Goal: Find specific page/section: Find specific page/section

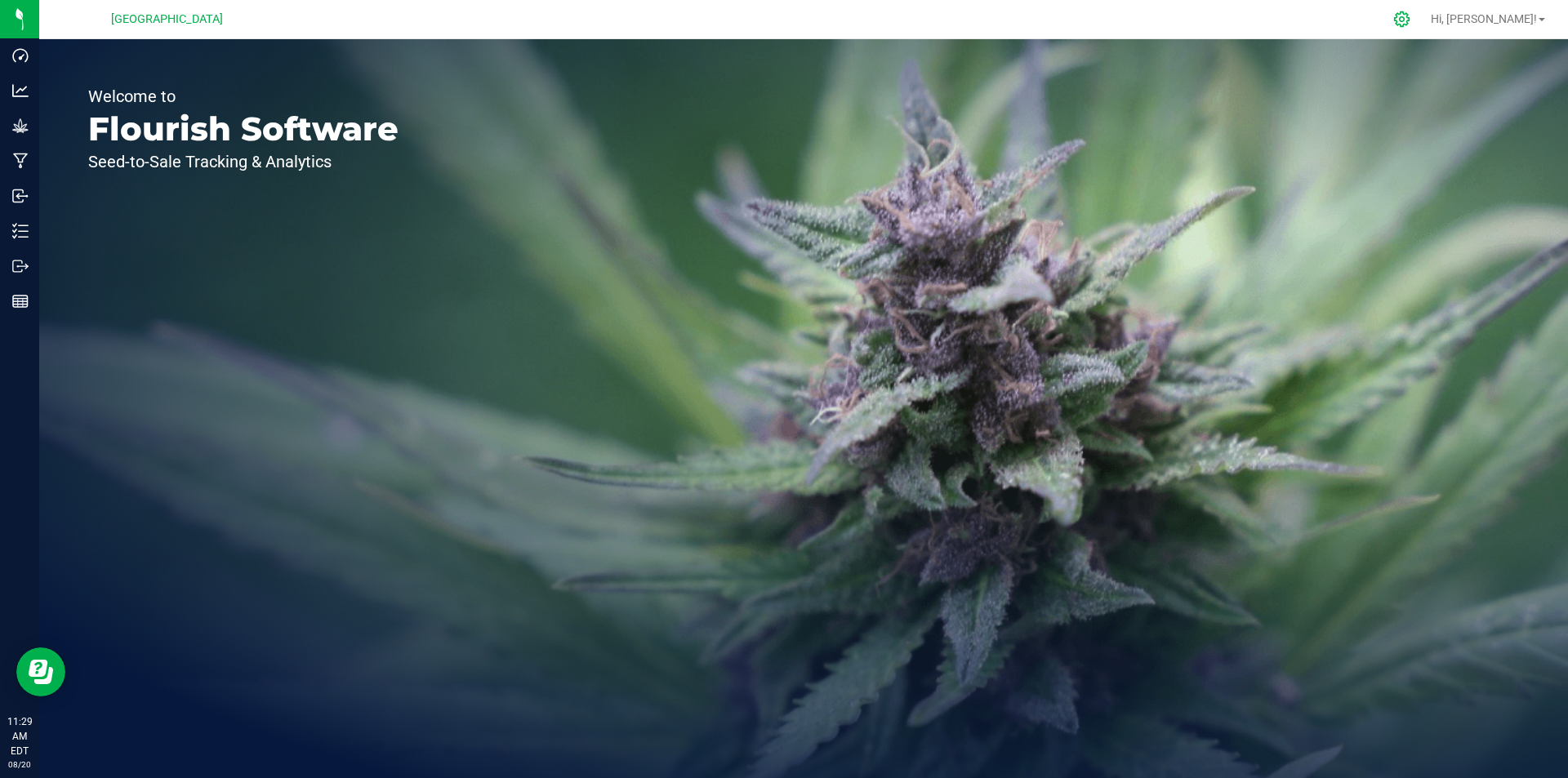
click at [1413, 17] on div at bounding box center [1402, 19] width 23 height 17
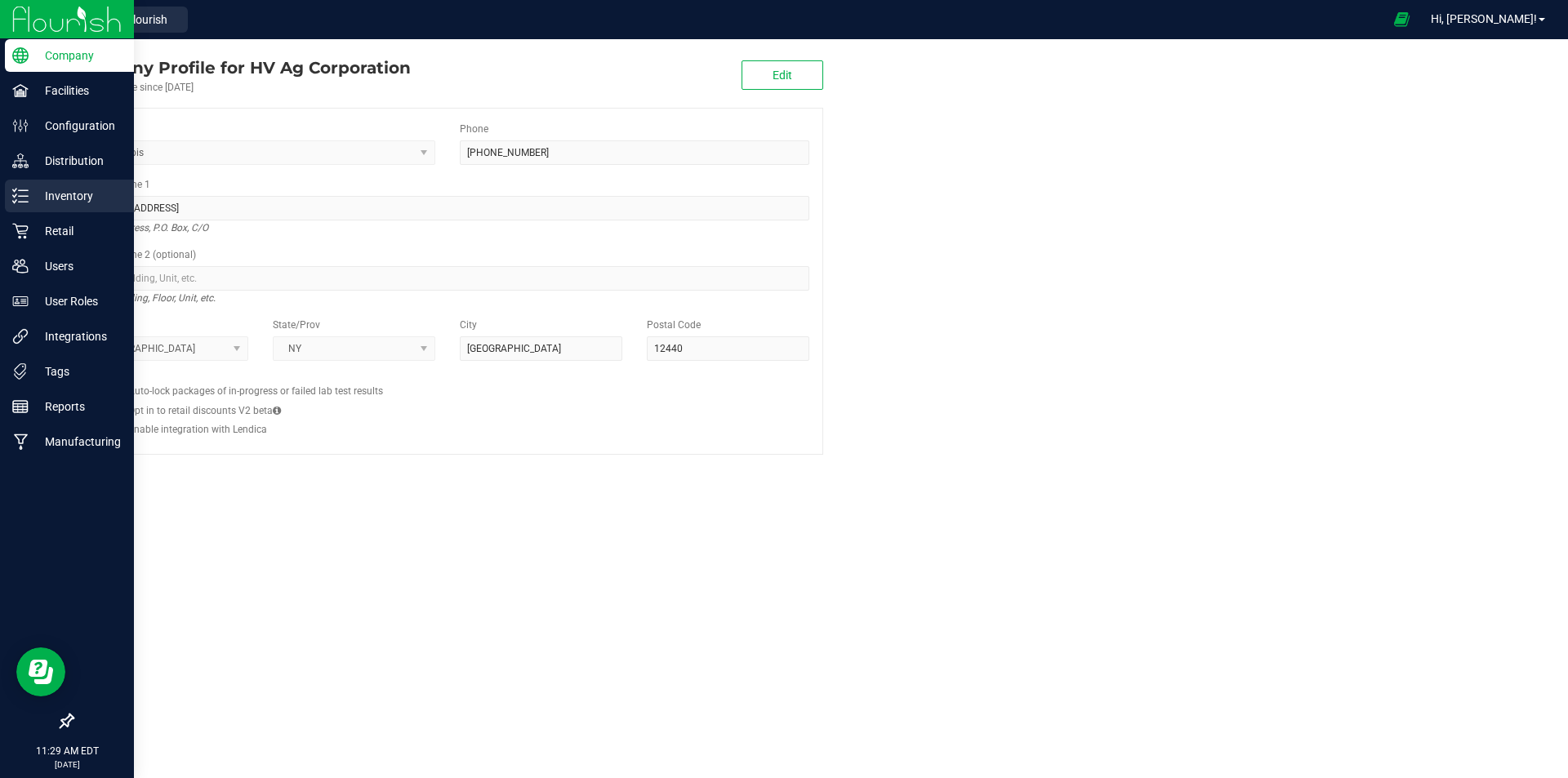
click at [55, 197] on p "Inventory" at bounding box center [77, 195] width 98 height 19
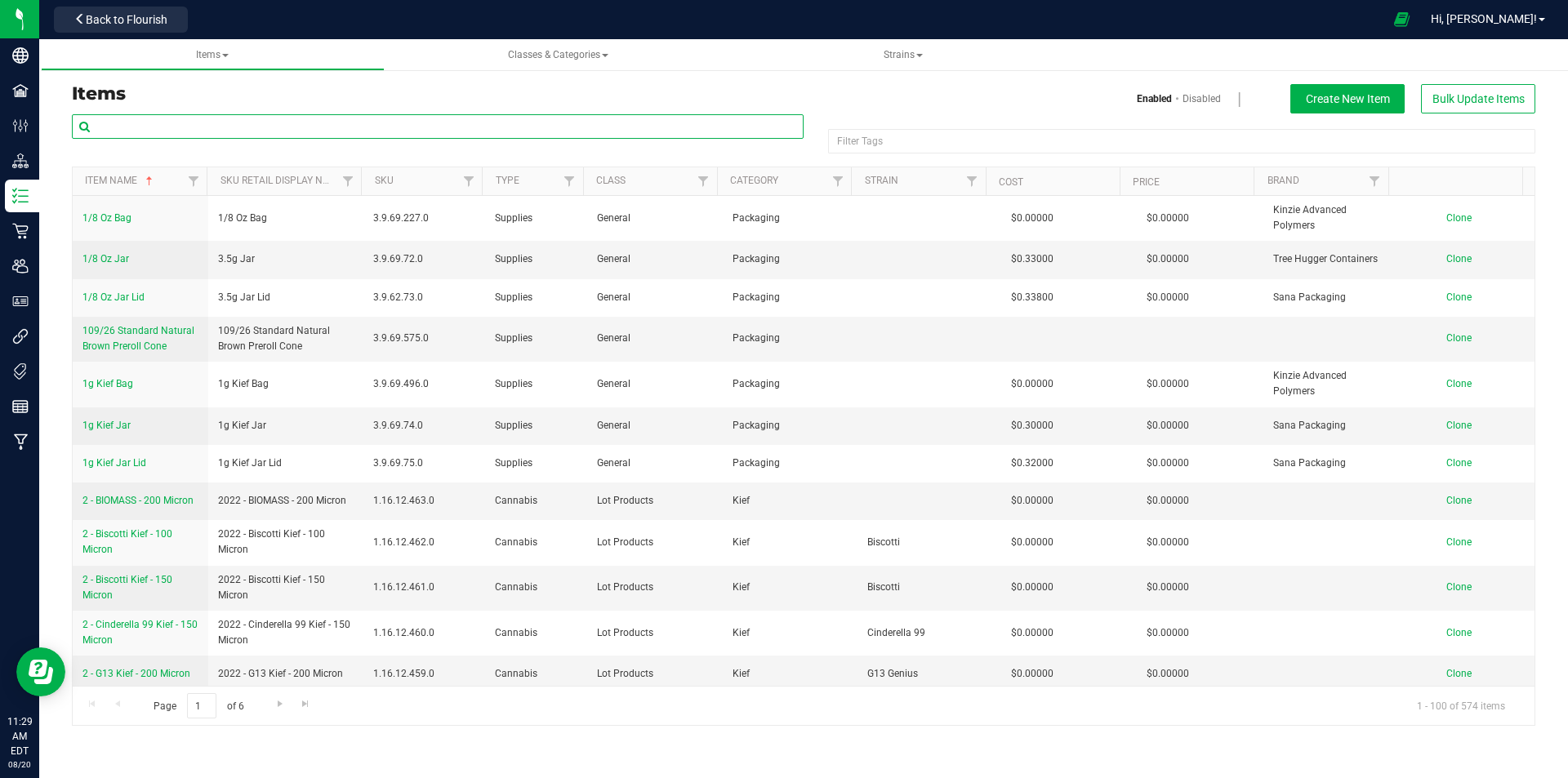
click at [399, 128] on input "text" at bounding box center [437, 126] width 732 height 24
type input "motorbreath"
click at [274, 124] on input "text" at bounding box center [437, 126] width 732 height 24
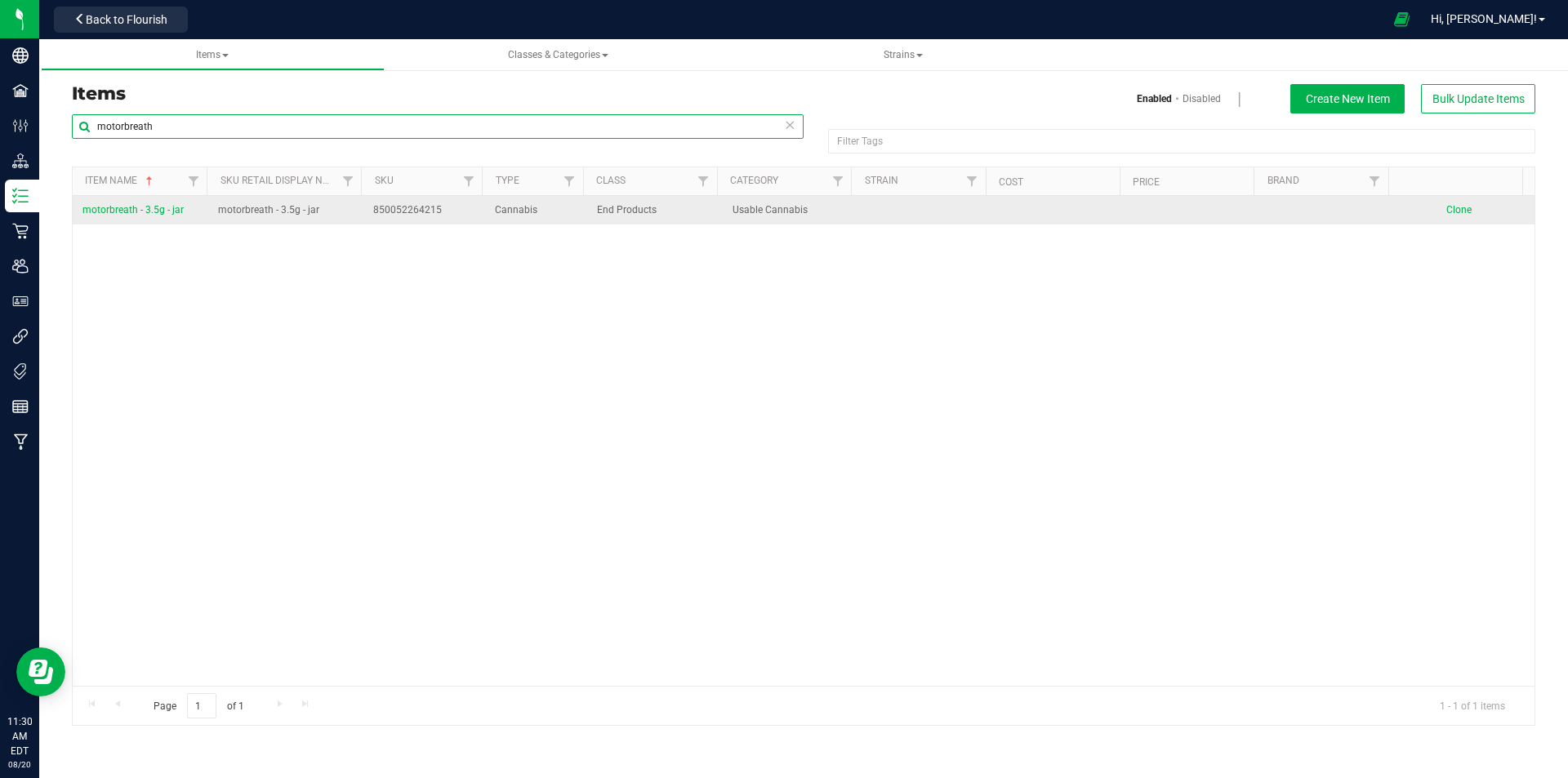
type input "motorbreath"
click at [152, 204] on span "motorbreath - 3.5g - jar" at bounding box center [133, 210] width 102 height 12
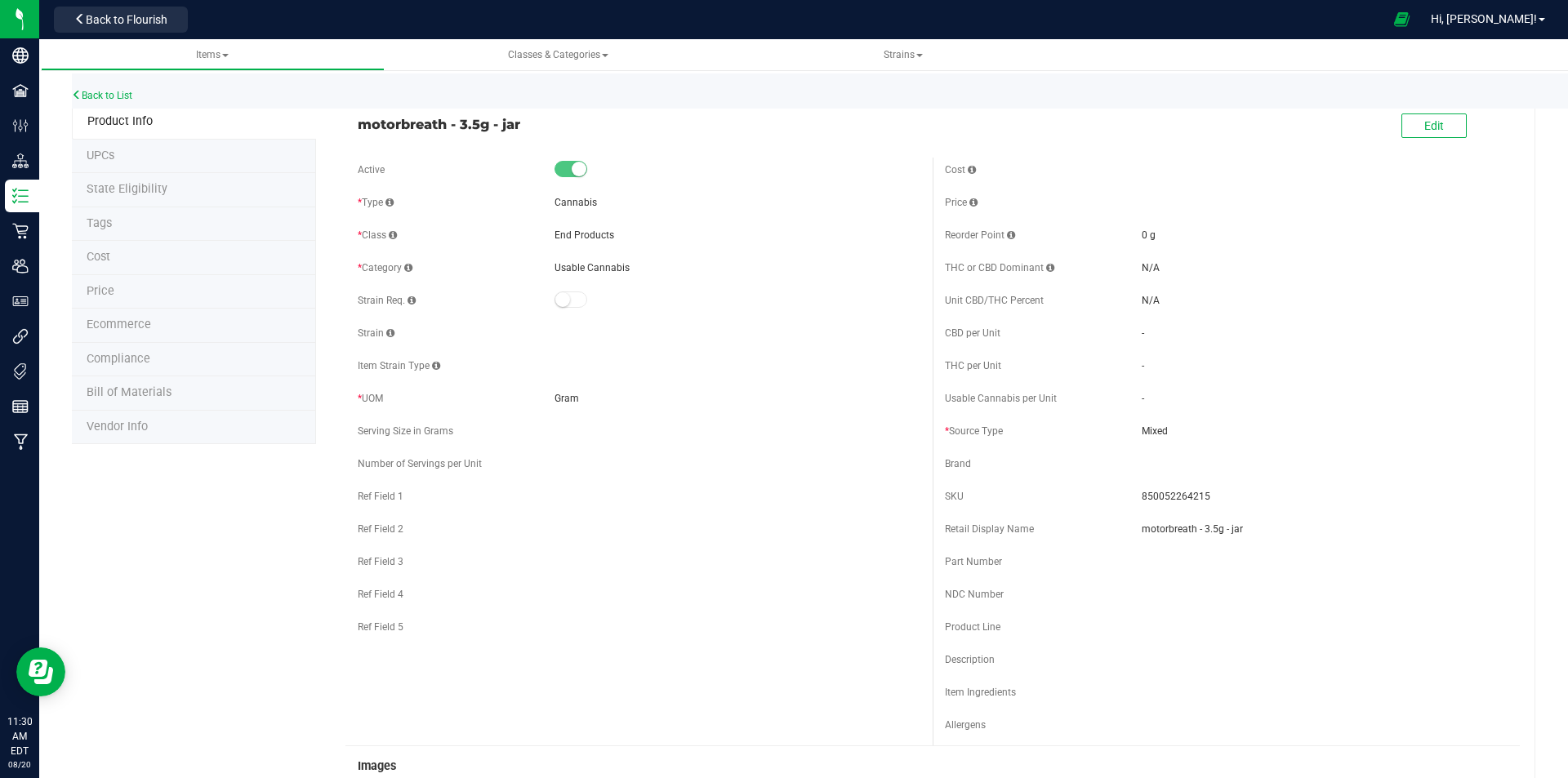
click at [117, 145] on li "UPCs" at bounding box center [194, 156] width 244 height 34
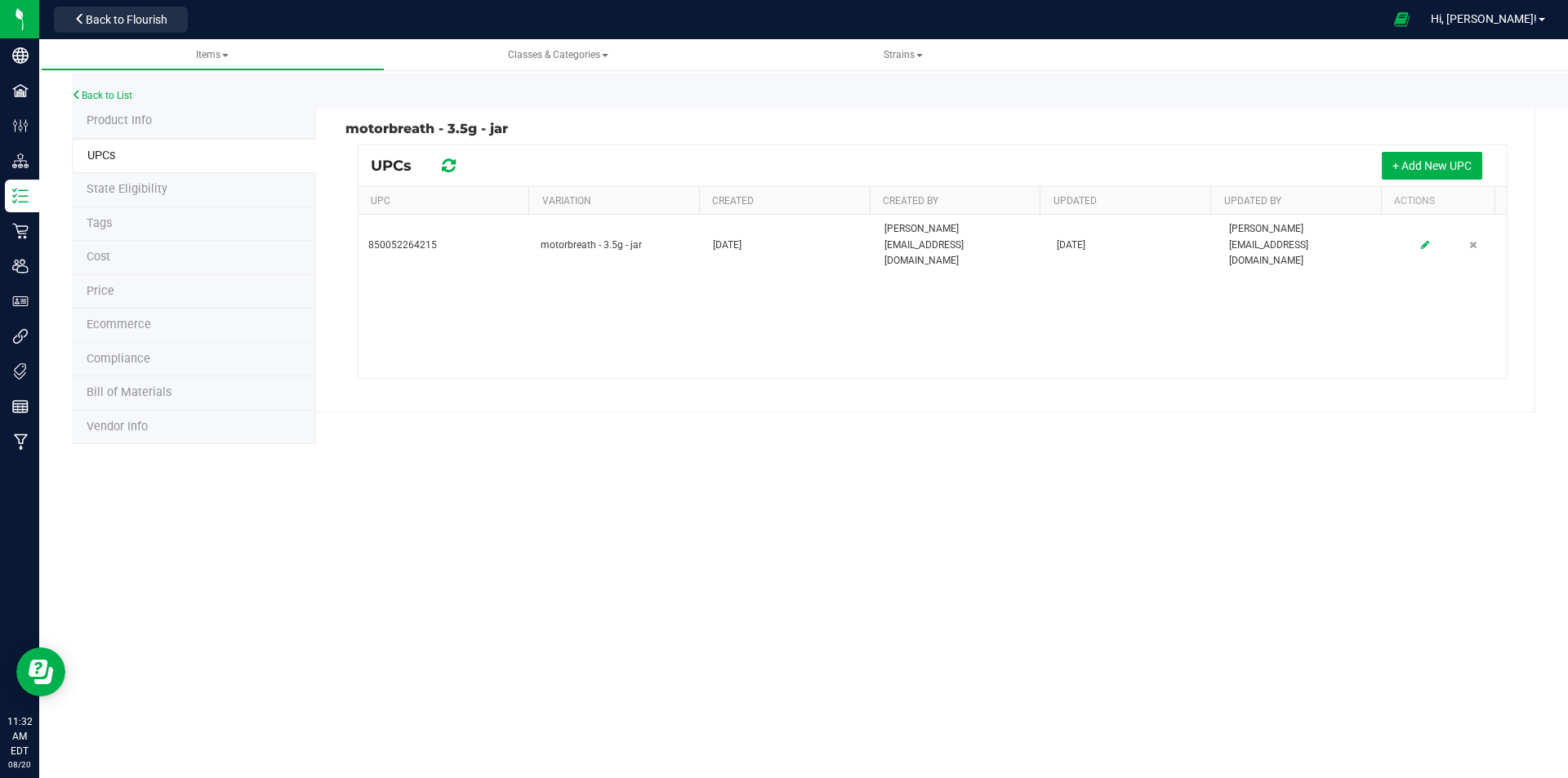
click at [227, 118] on li "Product Info" at bounding box center [194, 121] width 244 height 34
